Goal: Task Accomplishment & Management: Use online tool/utility

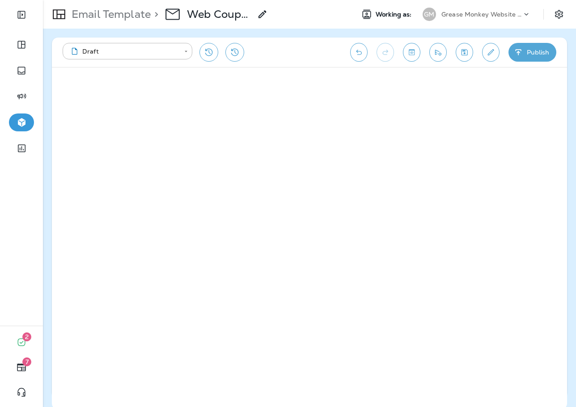
click at [284, 56] on div "**********" at bounding box center [202, 52] width 278 height 19
